Goal: Find specific page/section: Find specific page/section

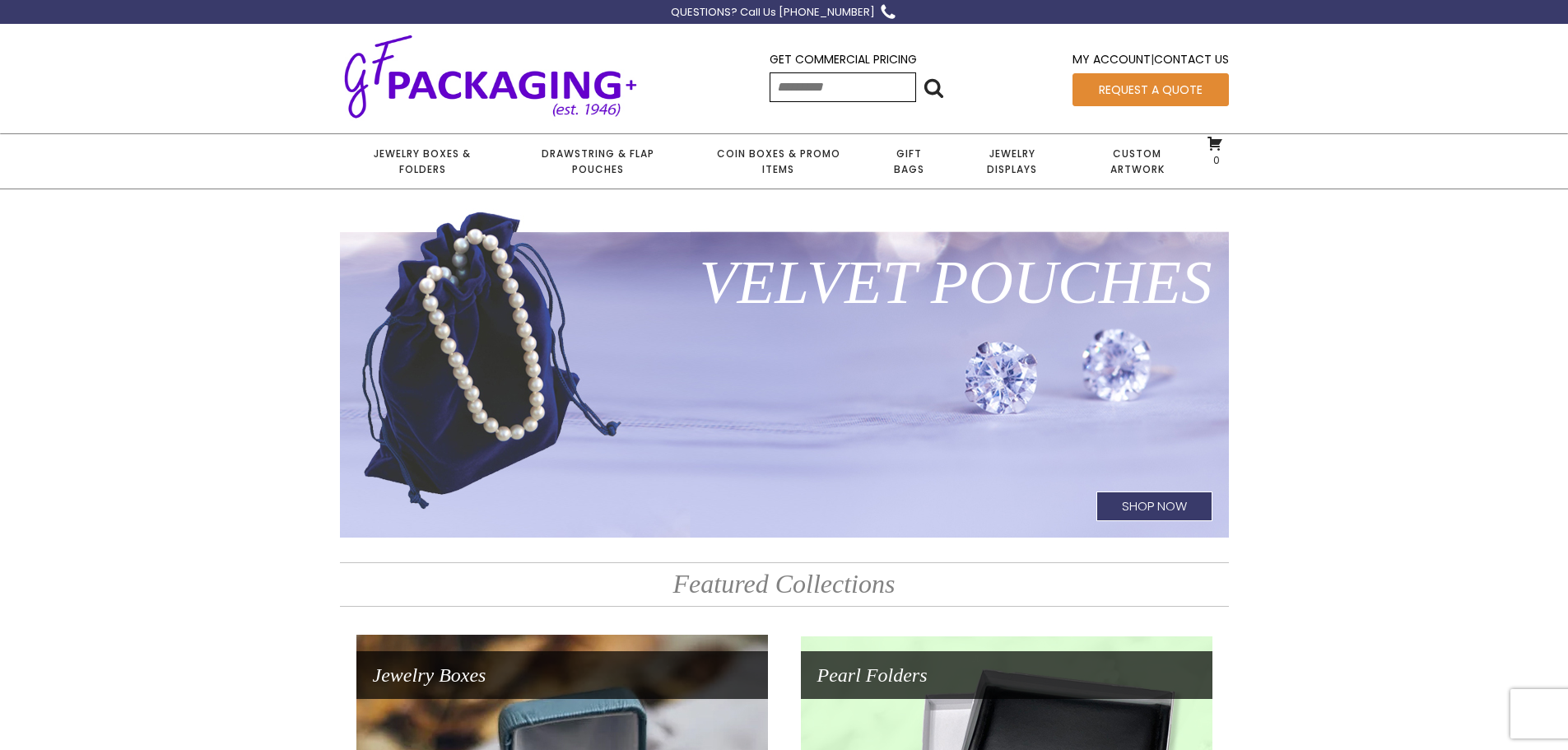
click at [779, 83] on input "Search for:" at bounding box center [843, 88] width 147 height 30
type input "*********"
click input "******" at bounding box center [0, 0] width 0 height 0
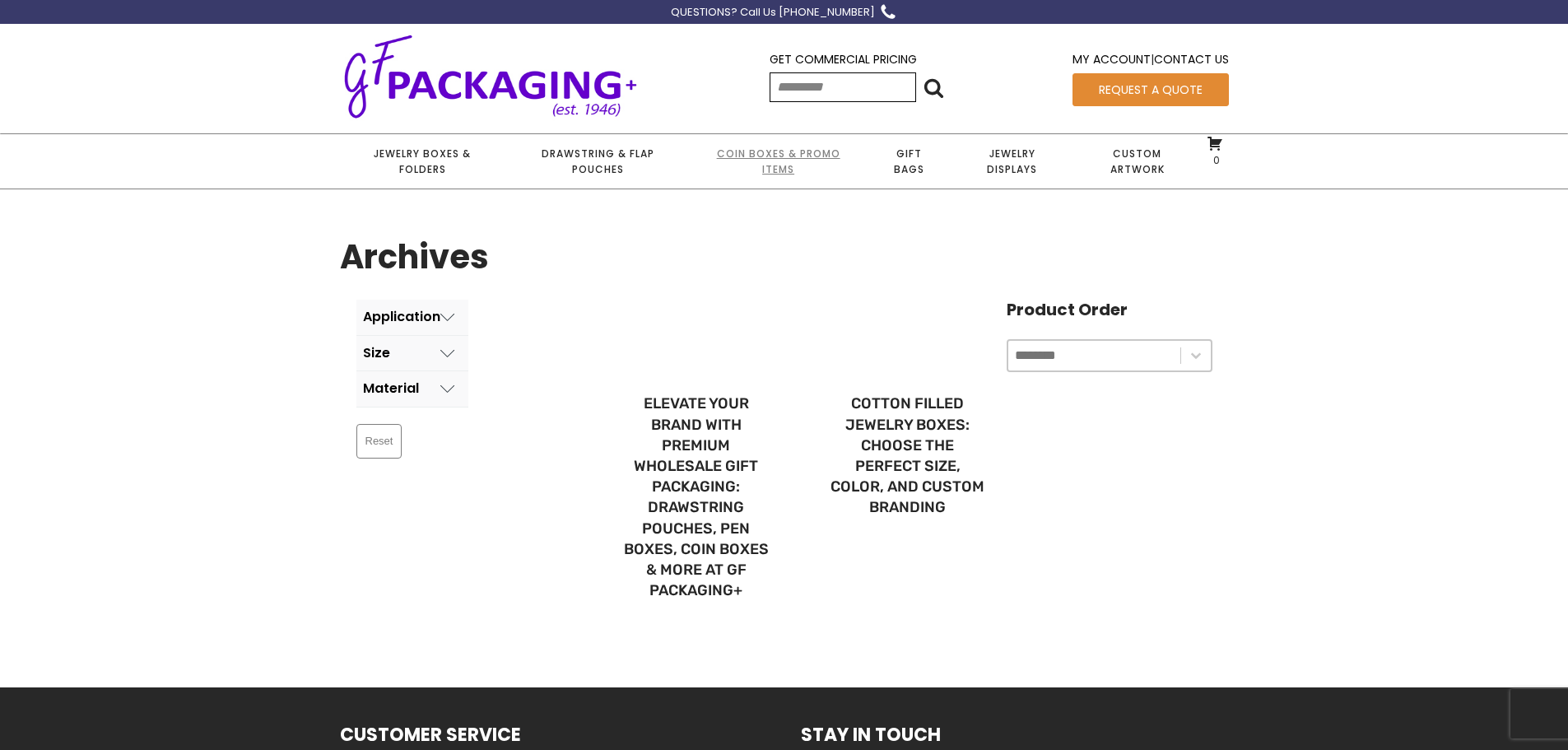
click at [782, 157] on link "Coin Boxes & Promo Items" at bounding box center [777, 161] width 176 height 54
